Goal: Task Accomplishment & Management: Use online tool/utility

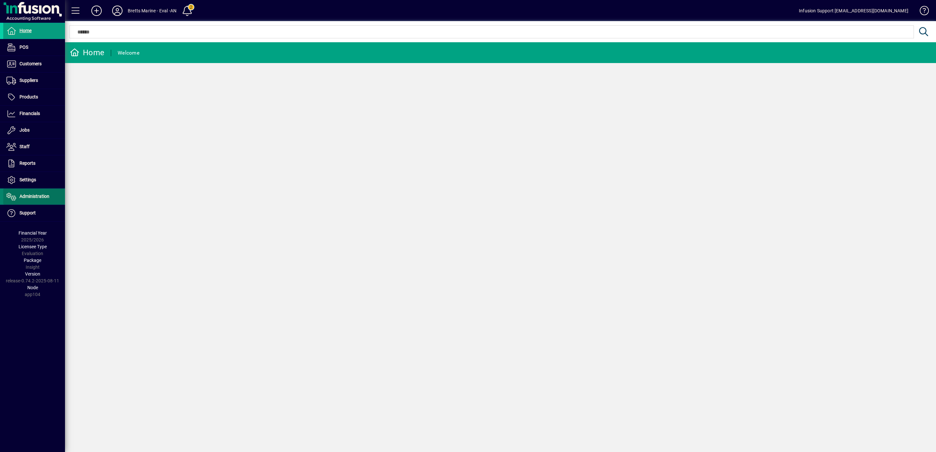
click at [32, 197] on span "Administration" at bounding box center [34, 196] width 30 height 5
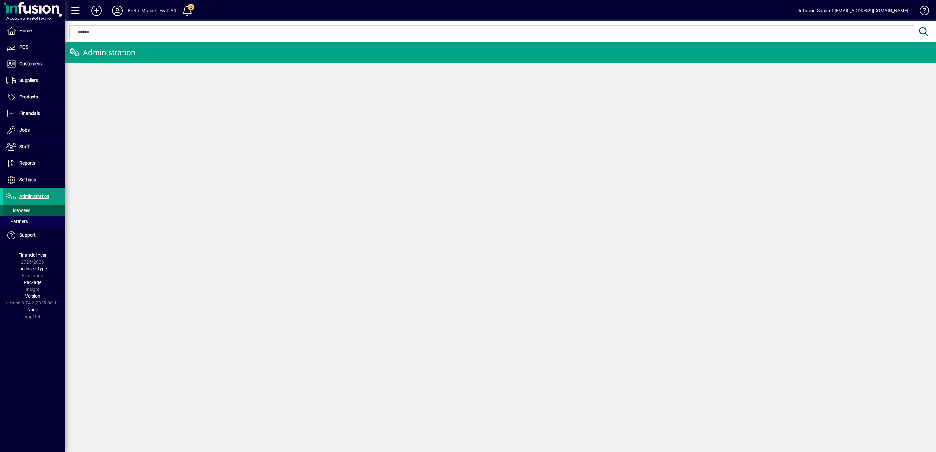
click at [21, 210] on span "Licensees" at bounding box center [18, 210] width 24 height 5
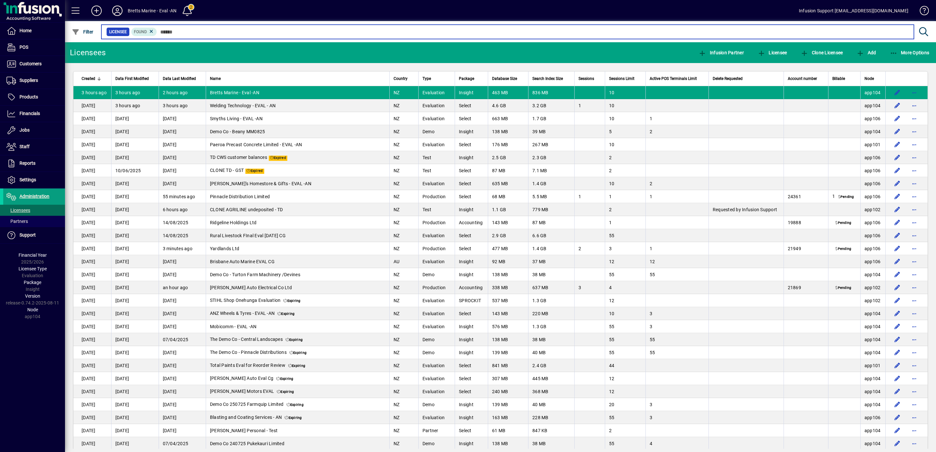
click at [197, 35] on input "text" at bounding box center [532, 31] width 751 height 9
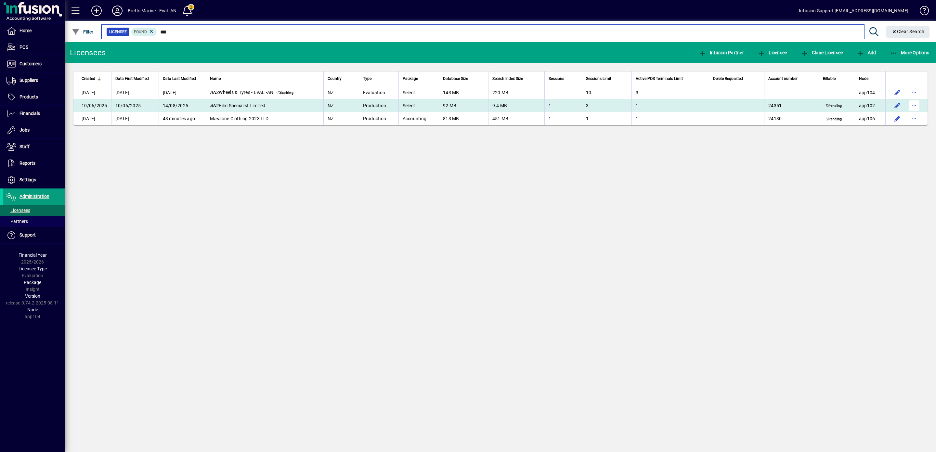
type input "***"
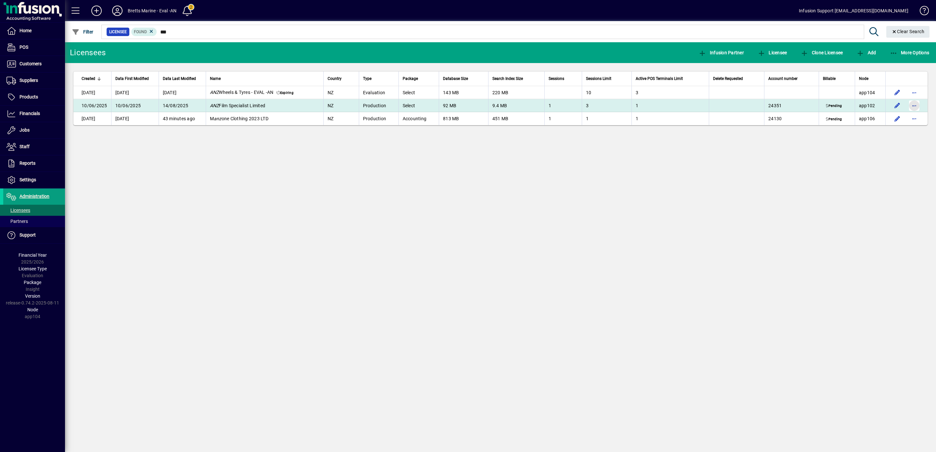
click at [914, 107] on span "button" at bounding box center [914, 106] width 16 height 16
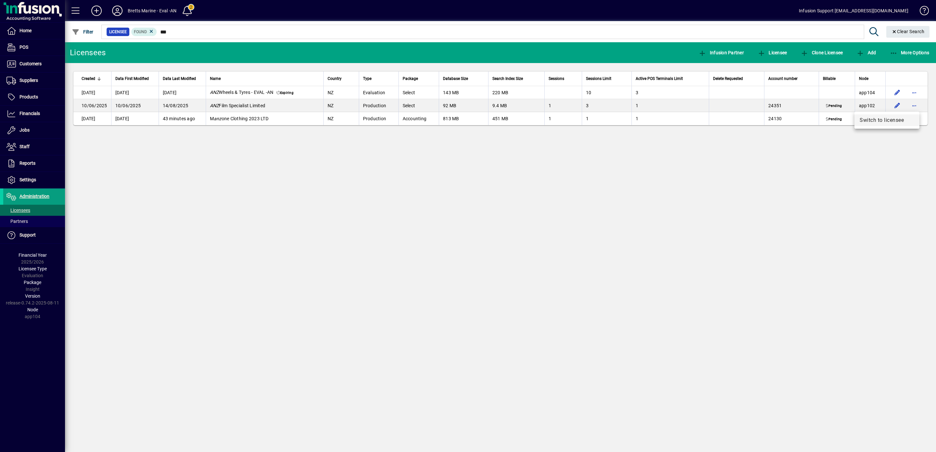
click at [885, 119] on span "Switch to licensee" at bounding box center [886, 120] width 55 height 8
